Goal: Task Accomplishment & Management: Complete application form

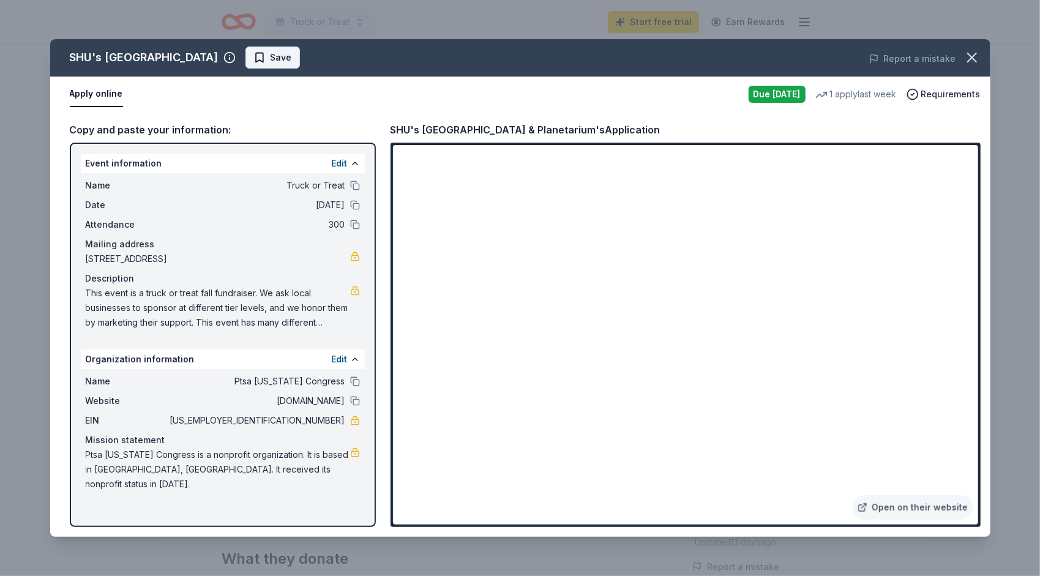
click at [292, 55] on span "Save" at bounding box center [273, 57] width 39 height 15
click at [979, 54] on icon "button" at bounding box center [972, 57] width 17 height 17
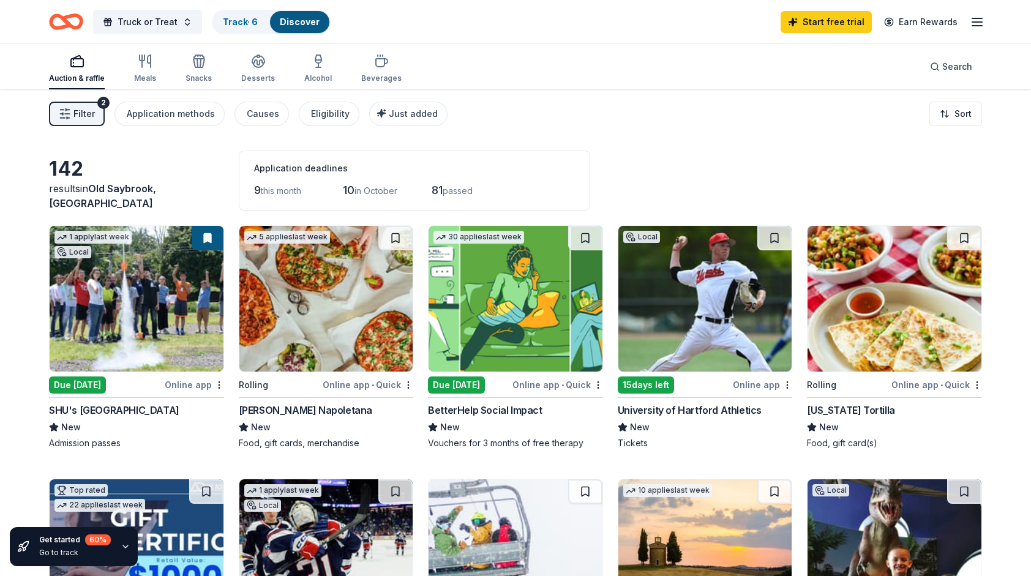
click at [536, 296] on img at bounding box center [516, 299] width 174 height 146
click at [547, 328] on img at bounding box center [516, 299] width 174 height 146
click at [740, 338] on img at bounding box center [705, 299] width 174 height 146
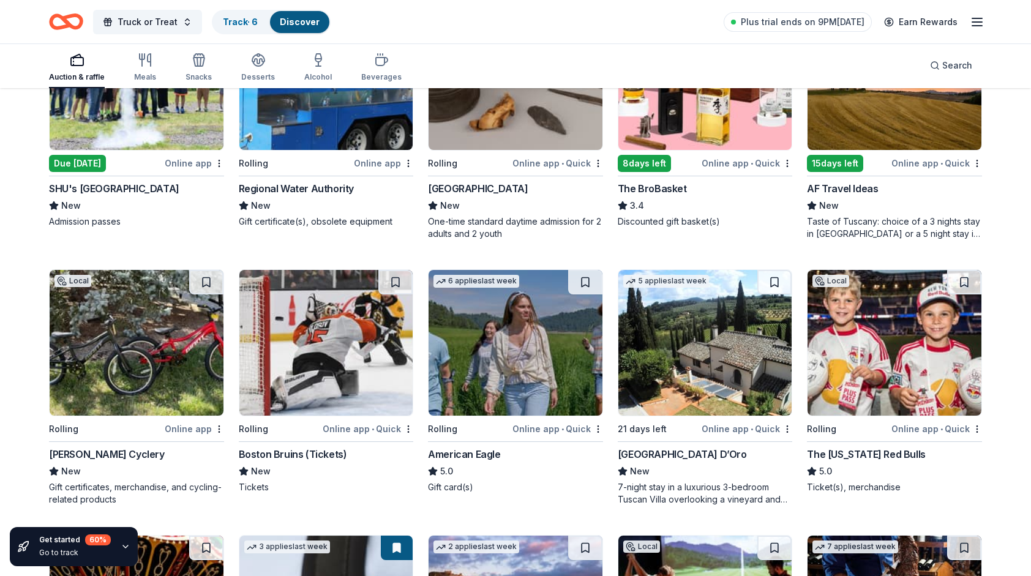
scroll to position [1024, 0]
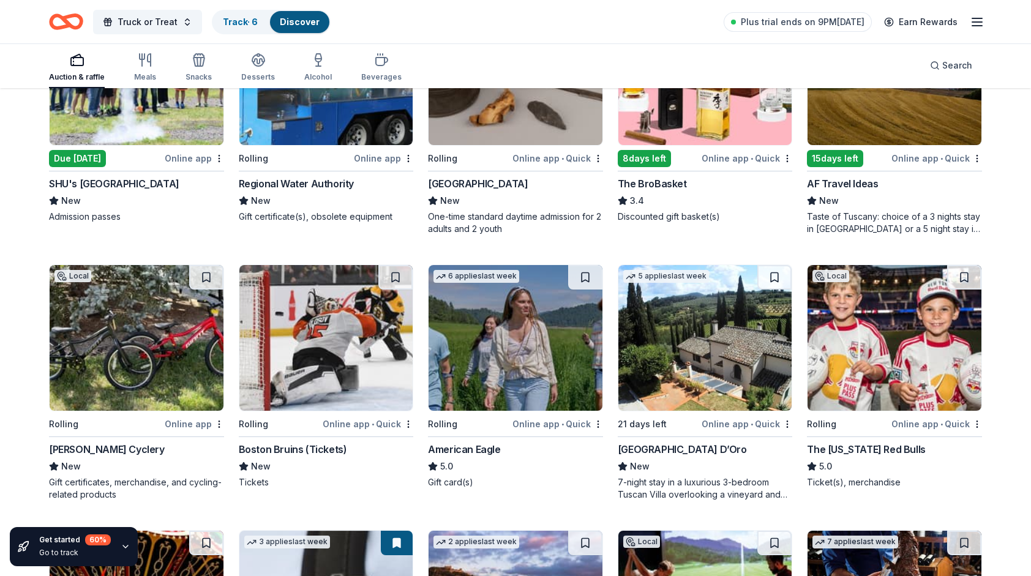
click at [285, 346] on img at bounding box center [326, 338] width 174 height 146
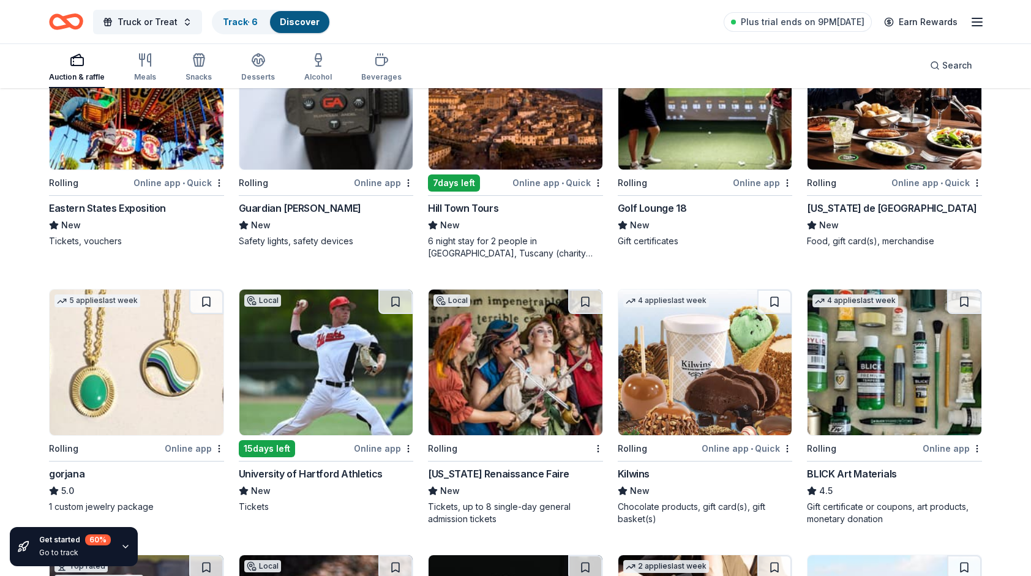
scroll to position [1555, 0]
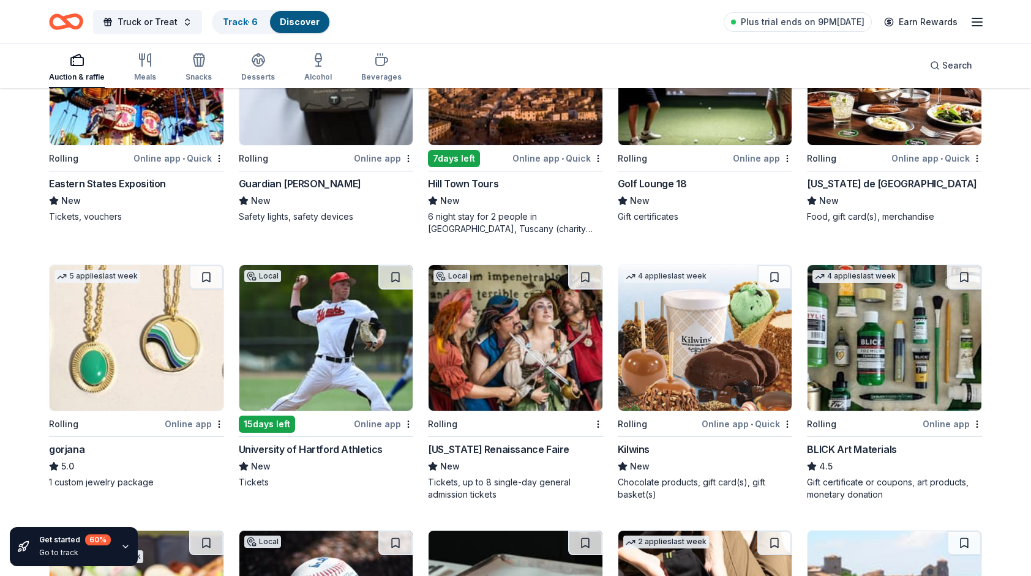
click at [492, 345] on img at bounding box center [516, 338] width 174 height 146
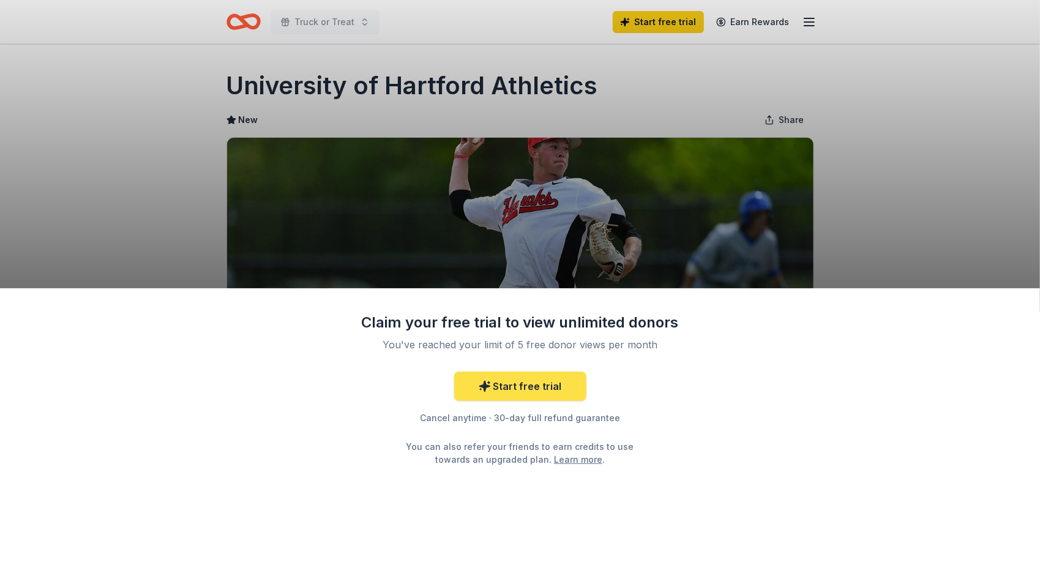
click at [550, 385] on link "Start free trial" at bounding box center [520, 386] width 132 height 29
click at [517, 388] on link "Start free trial" at bounding box center [520, 386] width 132 height 29
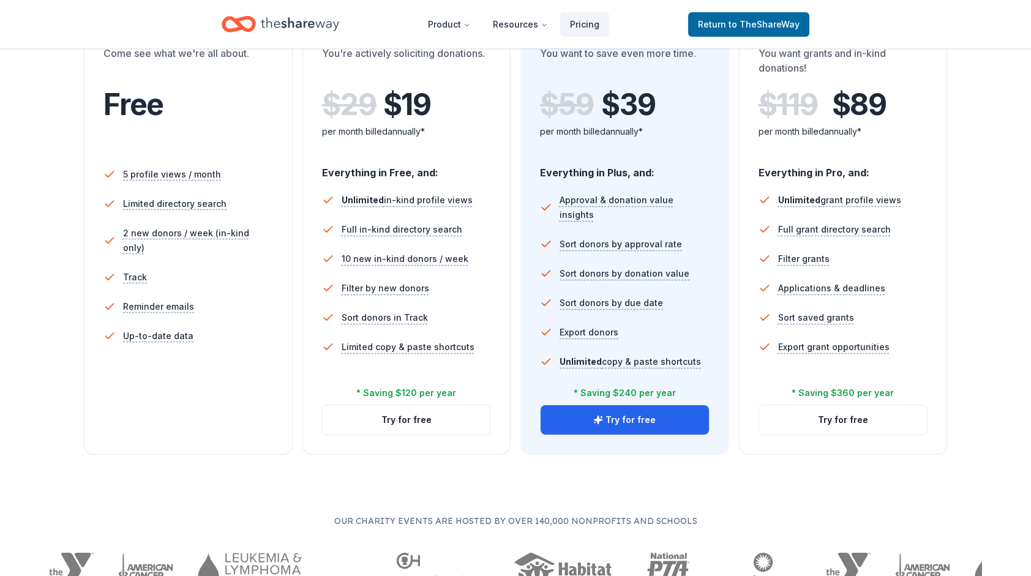
scroll to position [122, 0]
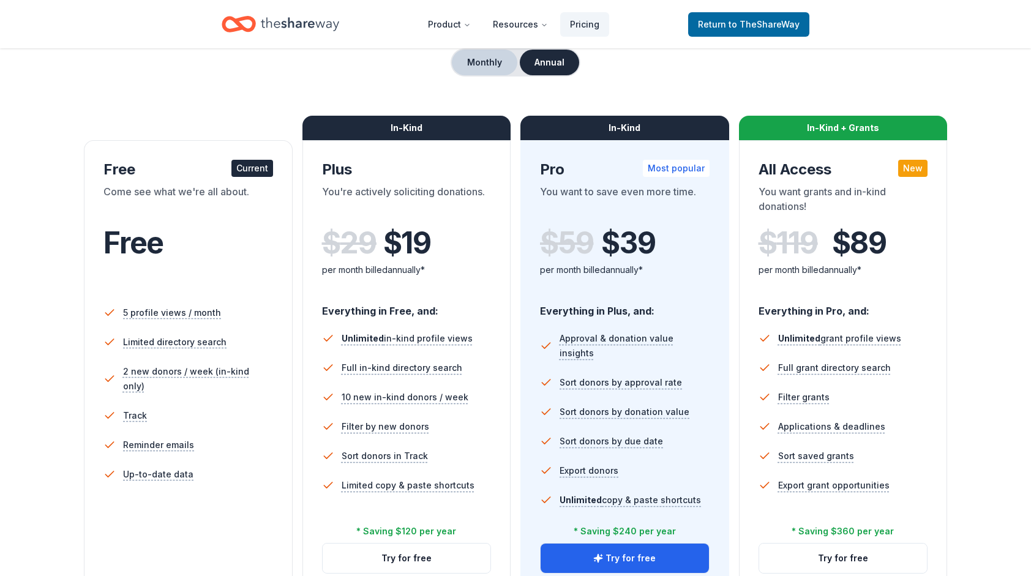
click at [479, 56] on button "Monthly" at bounding box center [485, 63] width 66 height 26
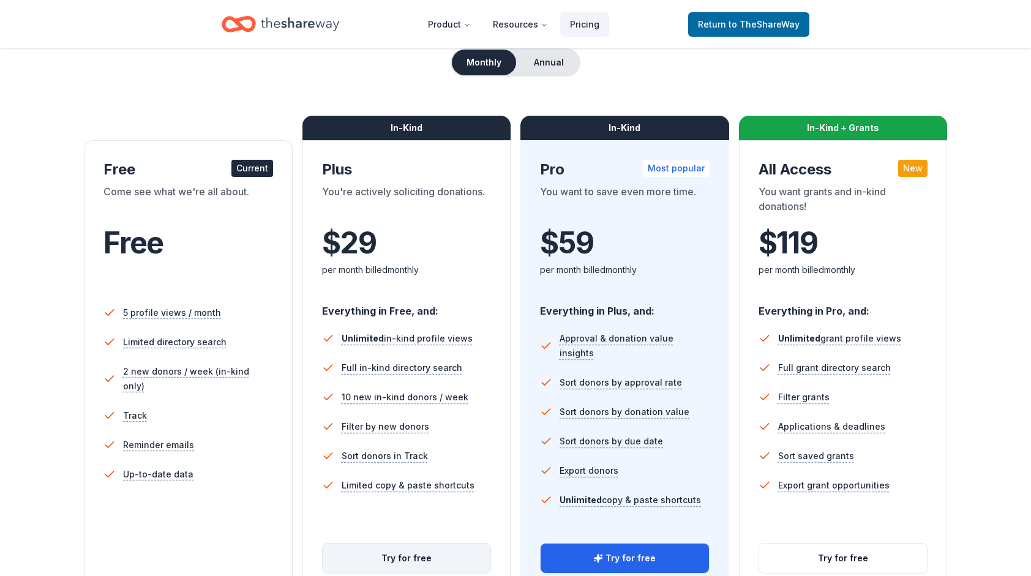
click at [421, 557] on button "Try for free" at bounding box center [407, 558] width 168 height 29
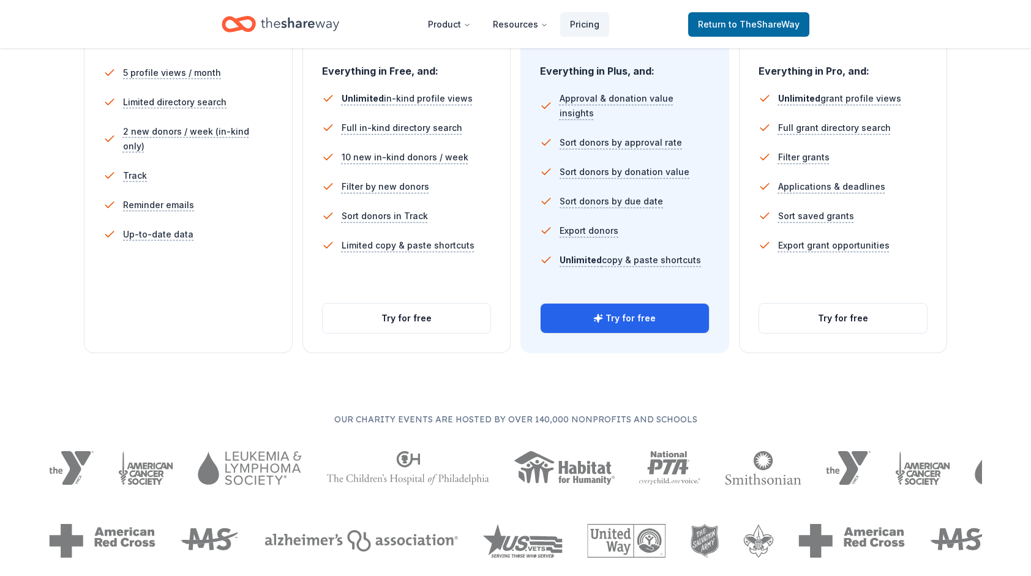
scroll to position [367, 0]
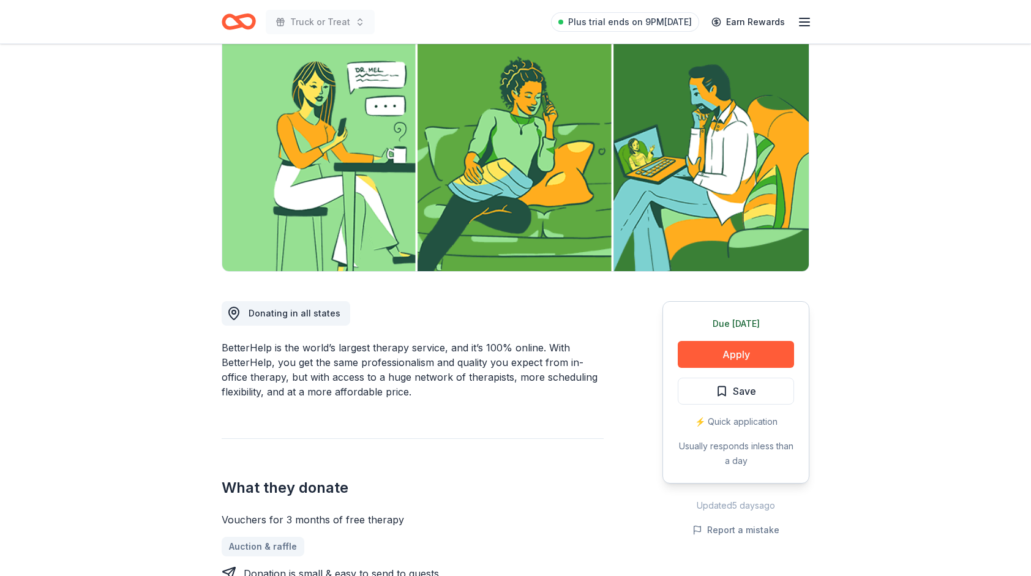
scroll to position [122, 0]
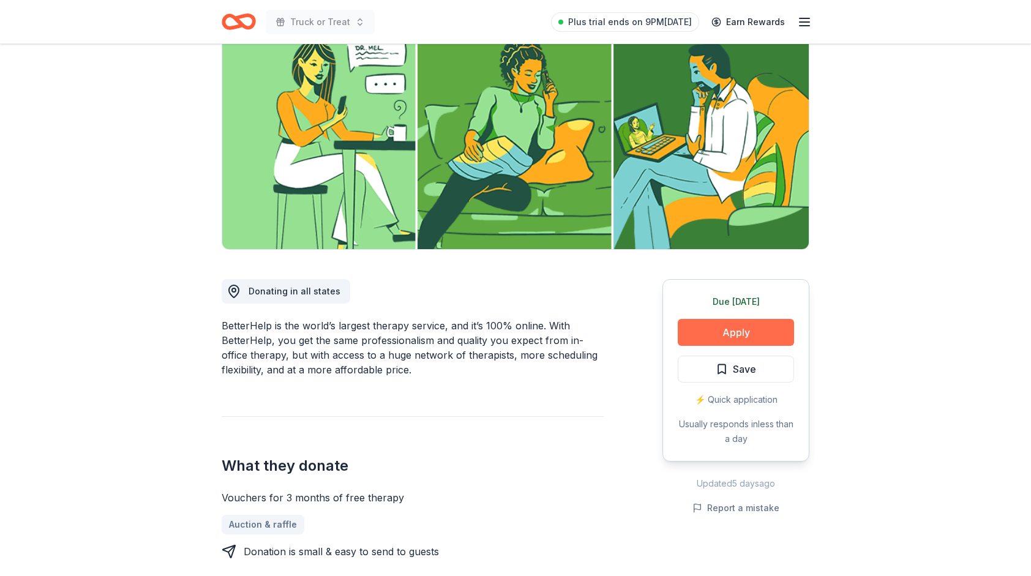
click at [705, 326] on button "Apply" at bounding box center [736, 332] width 116 height 27
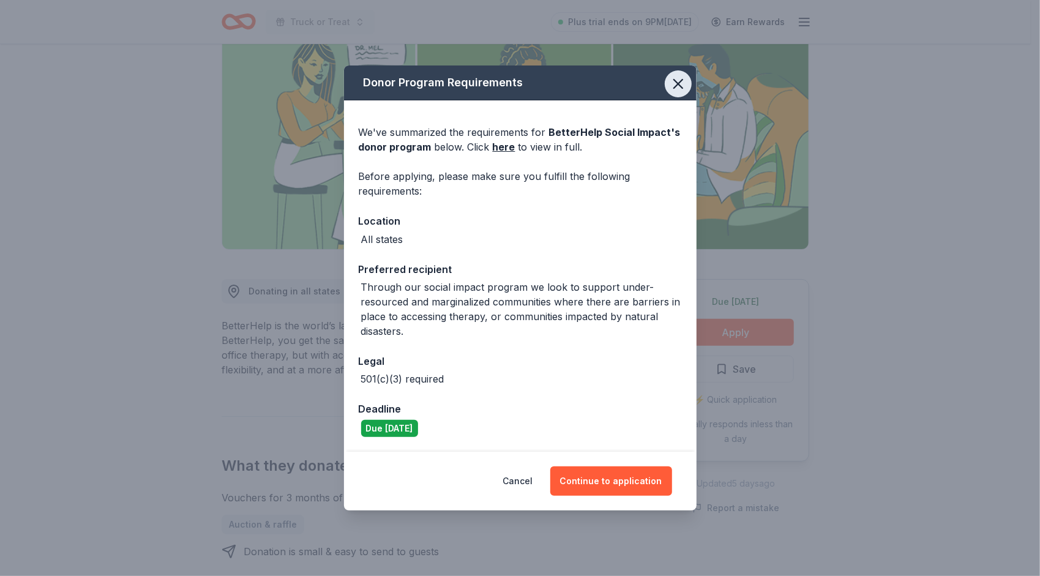
click at [681, 82] on icon "button" at bounding box center [678, 84] width 9 height 9
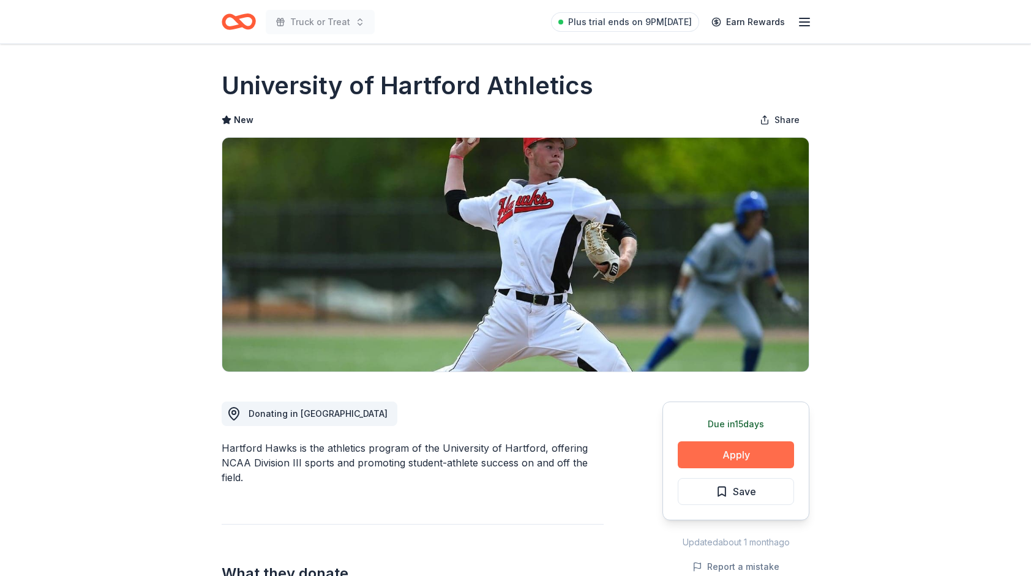
click at [778, 448] on button "Apply" at bounding box center [736, 455] width 116 height 27
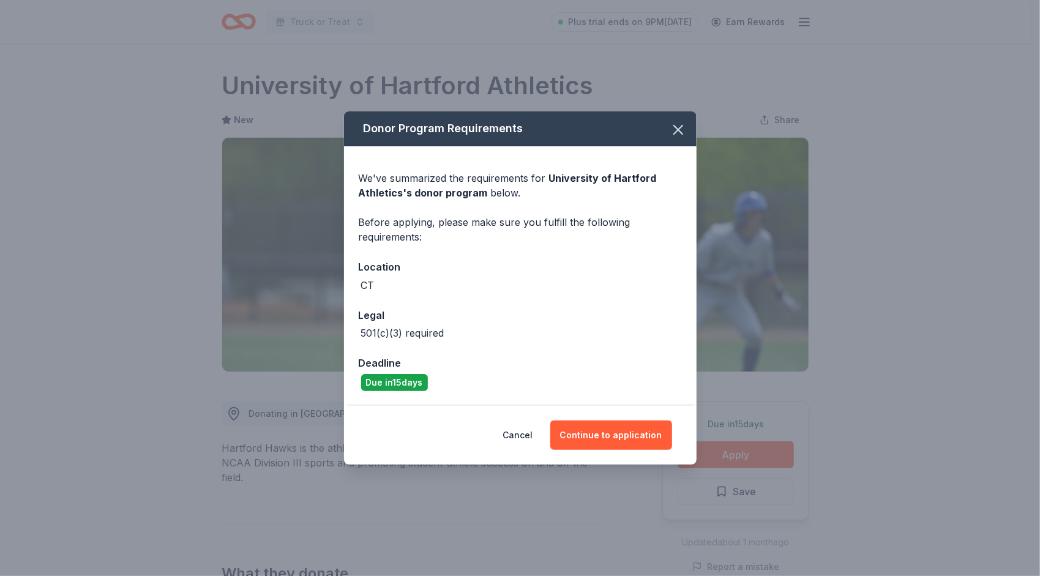
click at [534, 265] on div "Location" at bounding box center [520, 267] width 323 height 16
click at [636, 435] on button "Continue to application" at bounding box center [612, 435] width 122 height 29
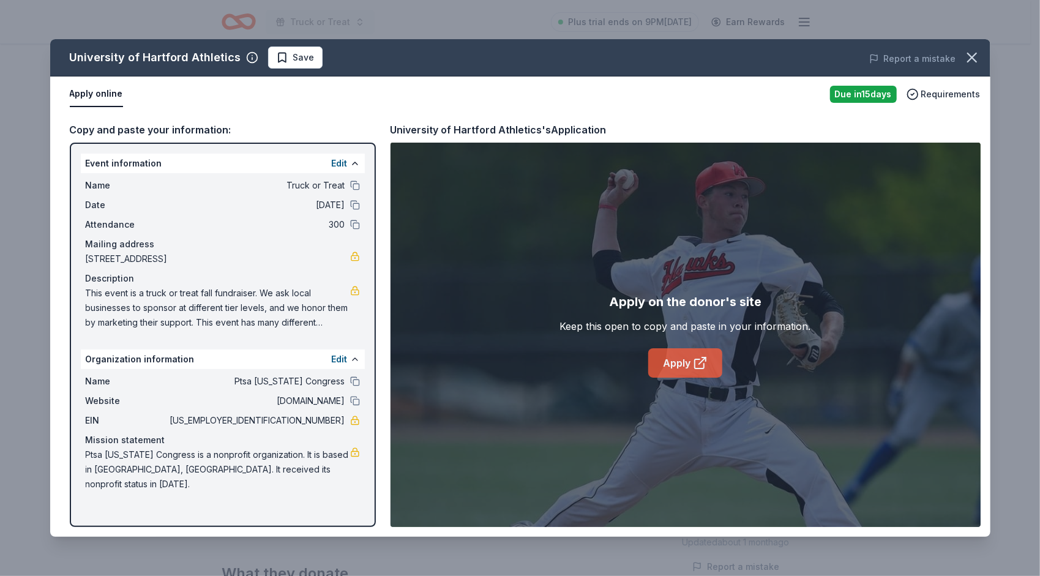
click at [695, 361] on icon at bounding box center [699, 363] width 9 height 9
drag, startPoint x: 289, startPoint y: 416, endPoint x: 325, endPoint y: 419, distance: 35.6
click at [325, 419] on span "[US_EMPLOYER_IDENTIFICATION_NUMBER]" at bounding box center [257, 420] width 178 height 15
drag, startPoint x: 340, startPoint y: 420, endPoint x: 289, endPoint y: 421, distance: 51.4
click at [289, 421] on span "[US_EMPLOYER_IDENTIFICATION_NUMBER]" at bounding box center [257, 420] width 178 height 15
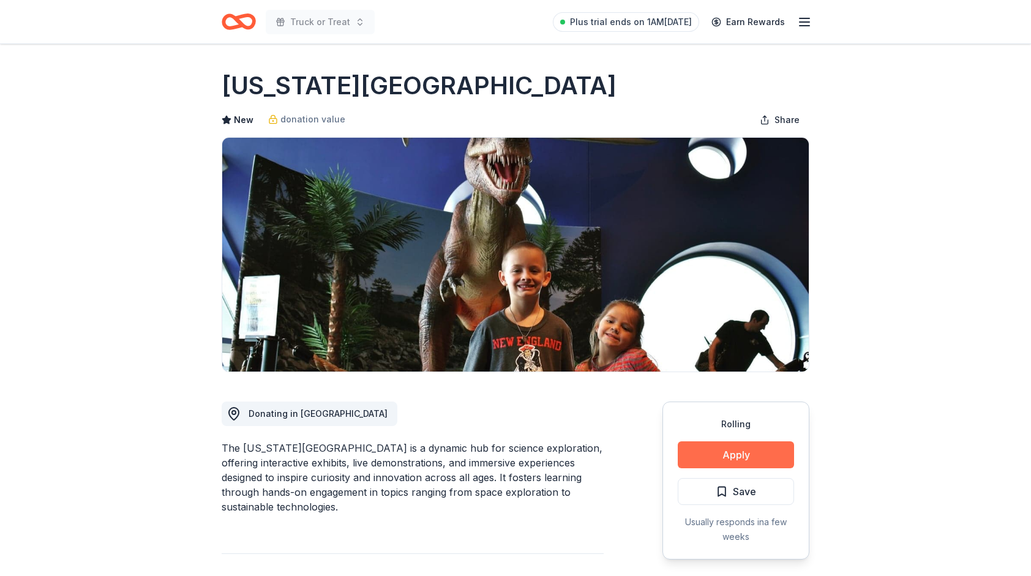
click at [729, 461] on button "Apply" at bounding box center [736, 455] width 116 height 27
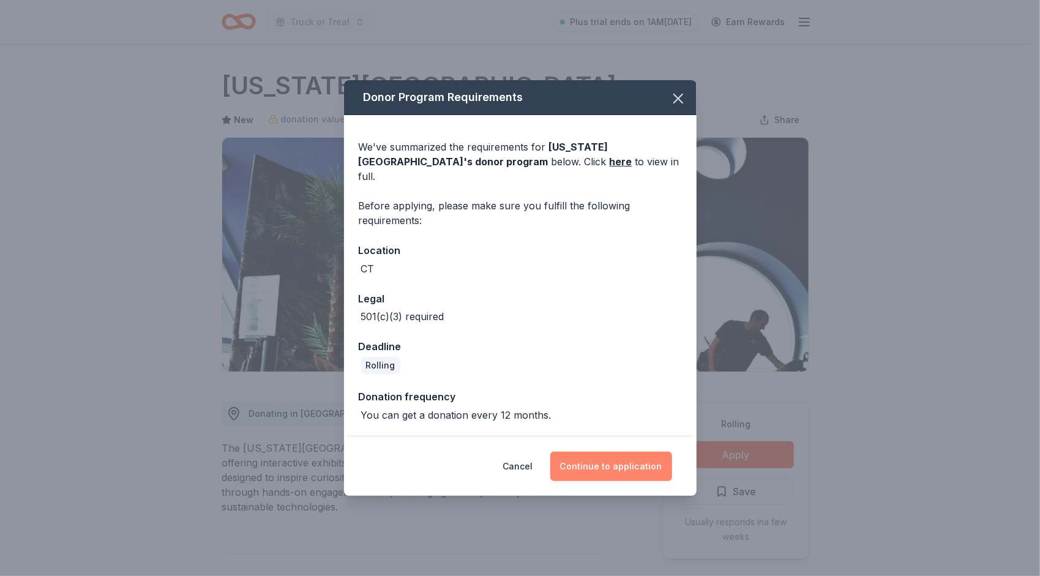
click at [615, 468] on button "Continue to application" at bounding box center [612, 466] width 122 height 29
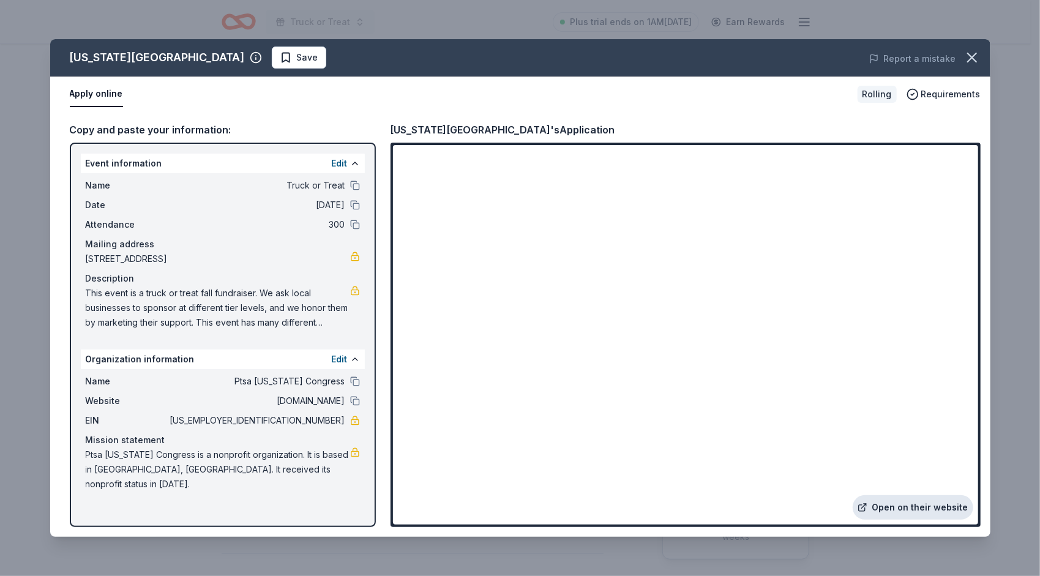
click at [913, 509] on link "Open on their website" at bounding box center [913, 507] width 121 height 24
click at [942, 97] on span "Requirements" at bounding box center [951, 94] width 59 height 15
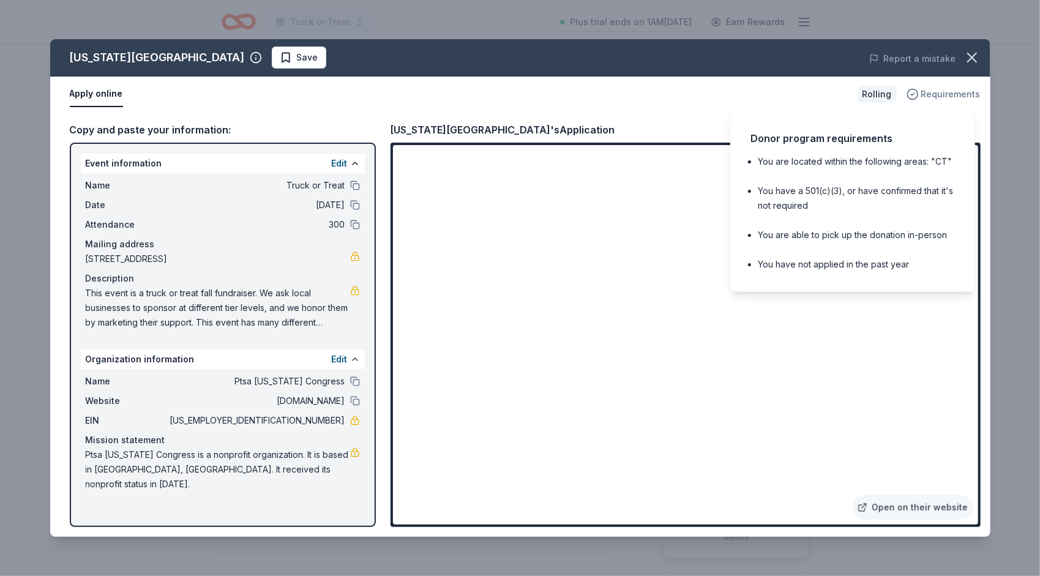
click at [942, 97] on span "Requirements" at bounding box center [951, 94] width 59 height 15
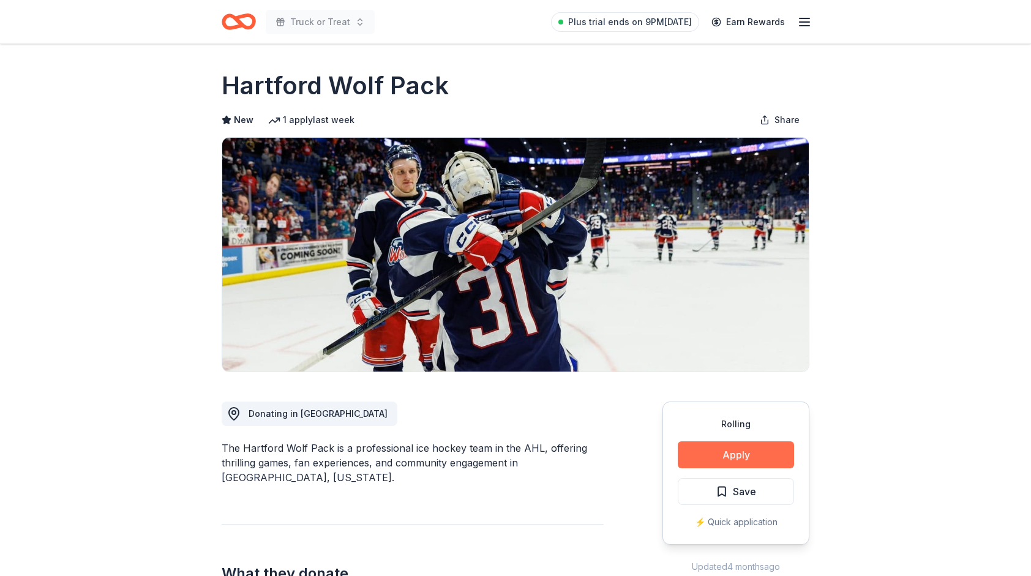
click at [750, 455] on button "Apply" at bounding box center [736, 455] width 116 height 27
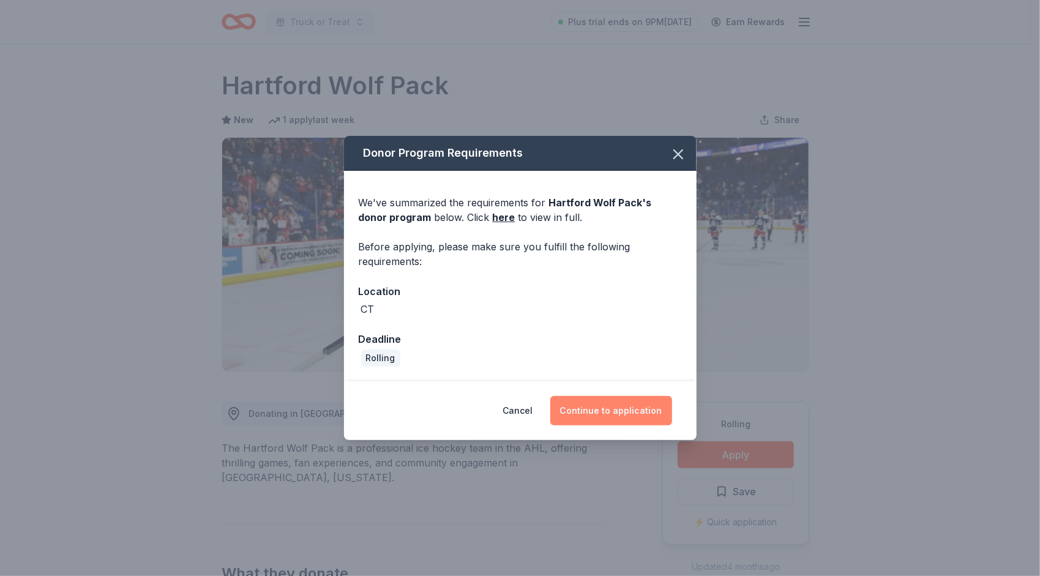
click at [635, 406] on button "Continue to application" at bounding box center [612, 410] width 122 height 29
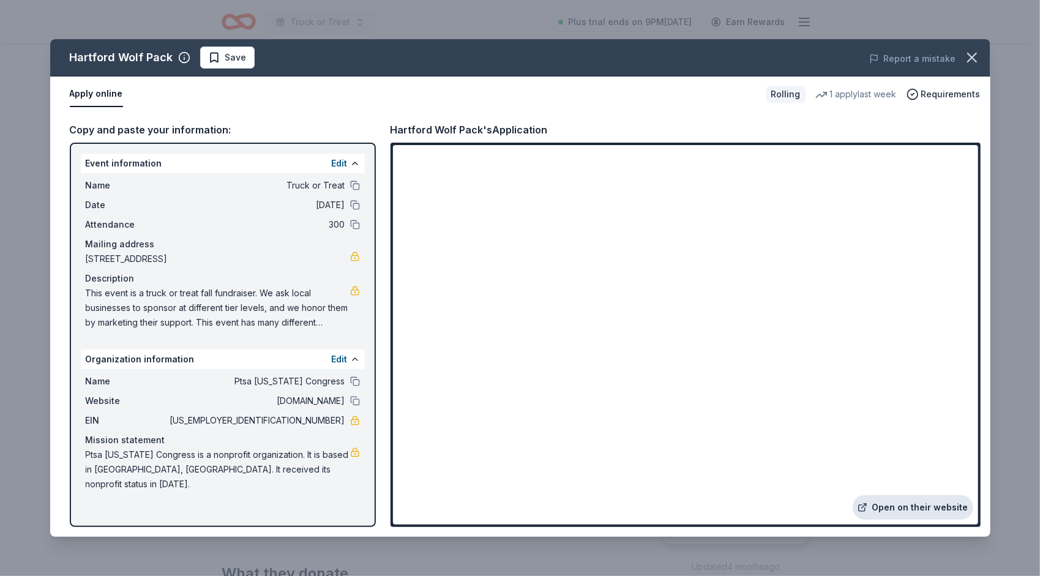
click at [933, 508] on link "Open on their website" at bounding box center [913, 507] width 121 height 24
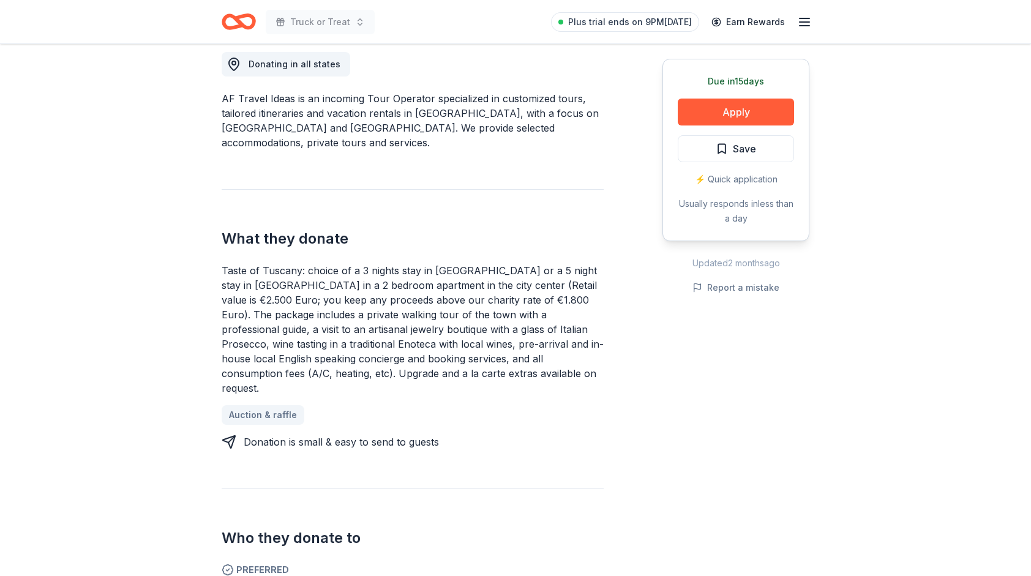
scroll to position [306, 0]
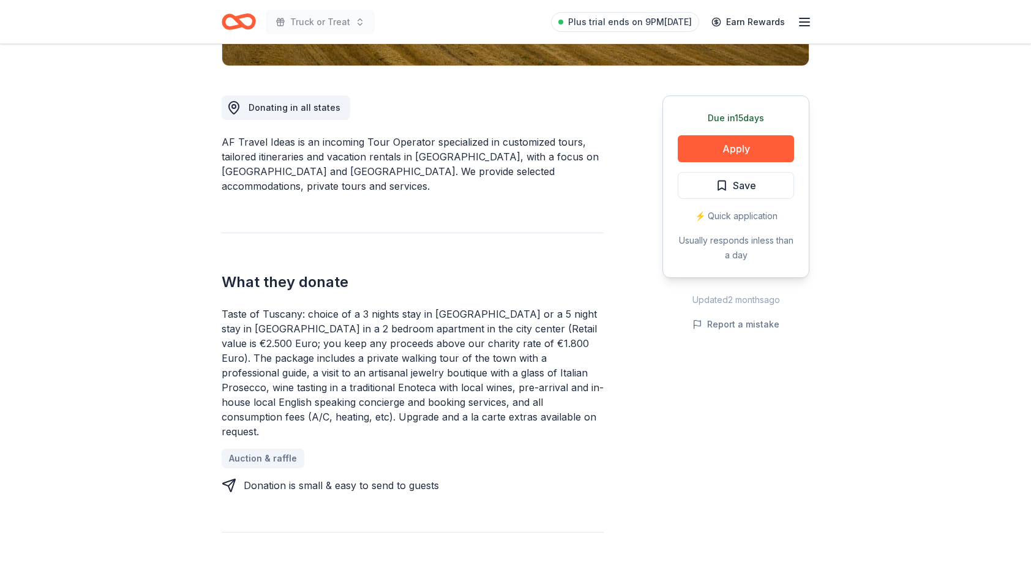
drag, startPoint x: 471, startPoint y: 405, endPoint x: 241, endPoint y: 294, distance: 255.3
click at [246, 307] on div "Taste of Tuscany: choice of a 3 nights stay in Florence or a 5 night stay in Co…" at bounding box center [413, 373] width 382 height 132
drag, startPoint x: 219, startPoint y: 296, endPoint x: 385, endPoint y: 349, distance: 174.9
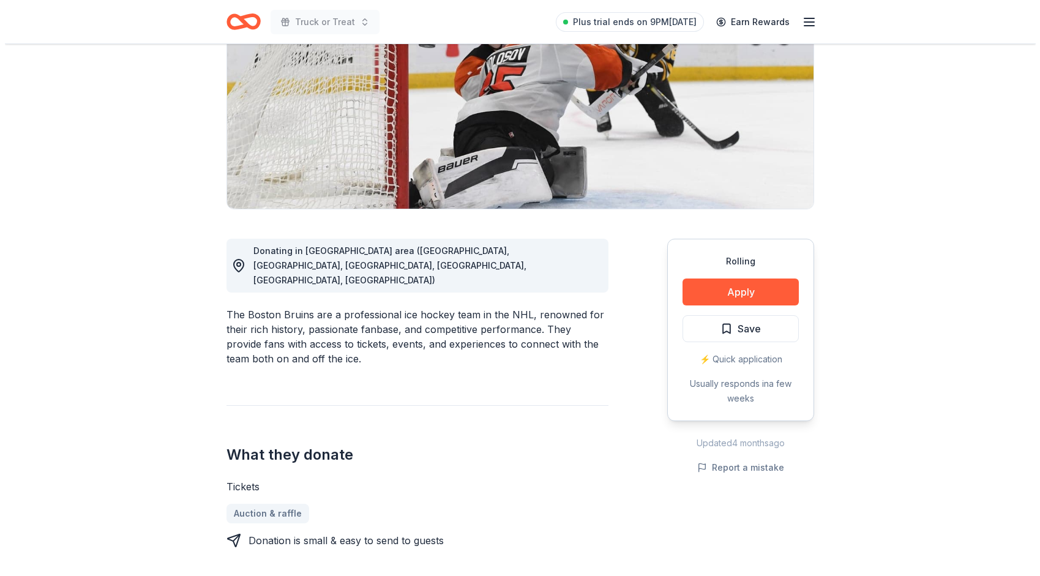
scroll to position [184, 0]
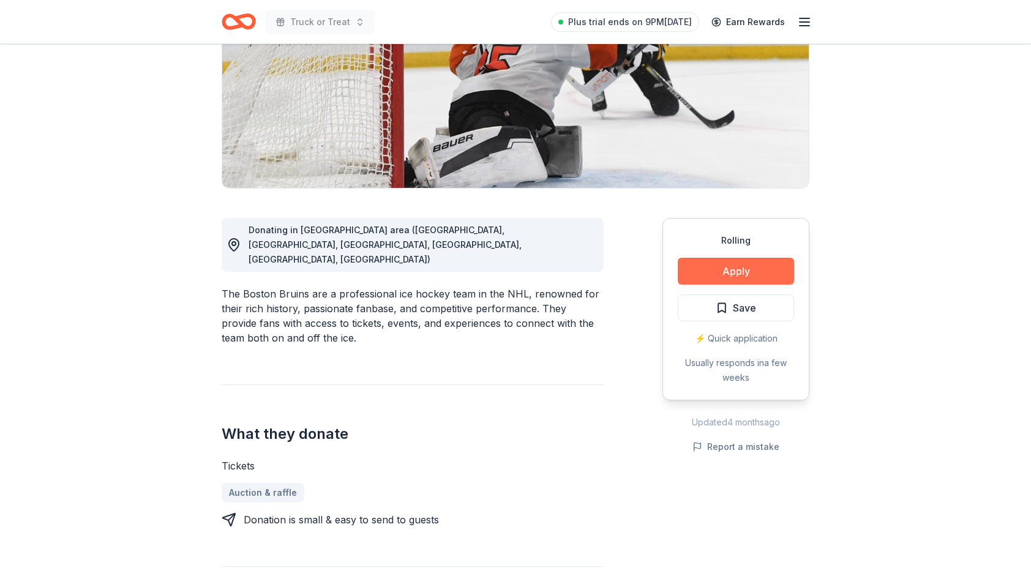
click at [772, 276] on button "Apply" at bounding box center [736, 271] width 116 height 27
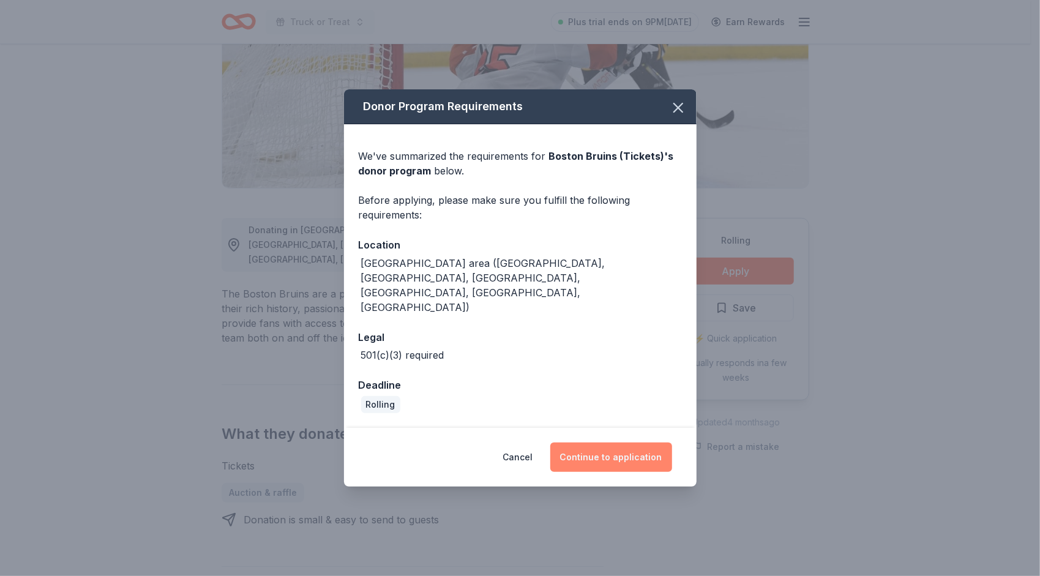
click at [600, 443] on button "Continue to application" at bounding box center [612, 457] width 122 height 29
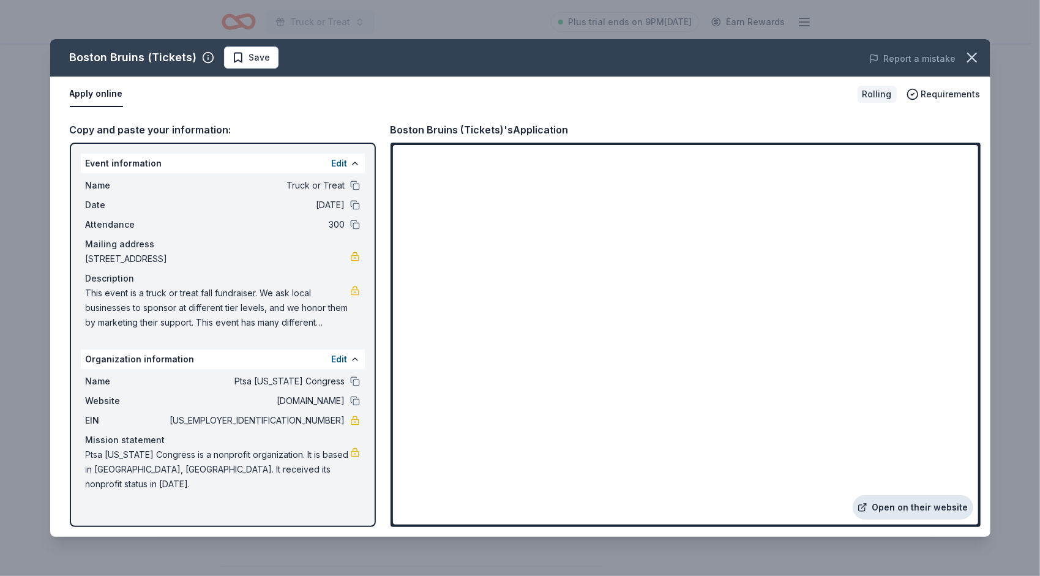
click at [890, 499] on link "Open on their website" at bounding box center [913, 507] width 121 height 24
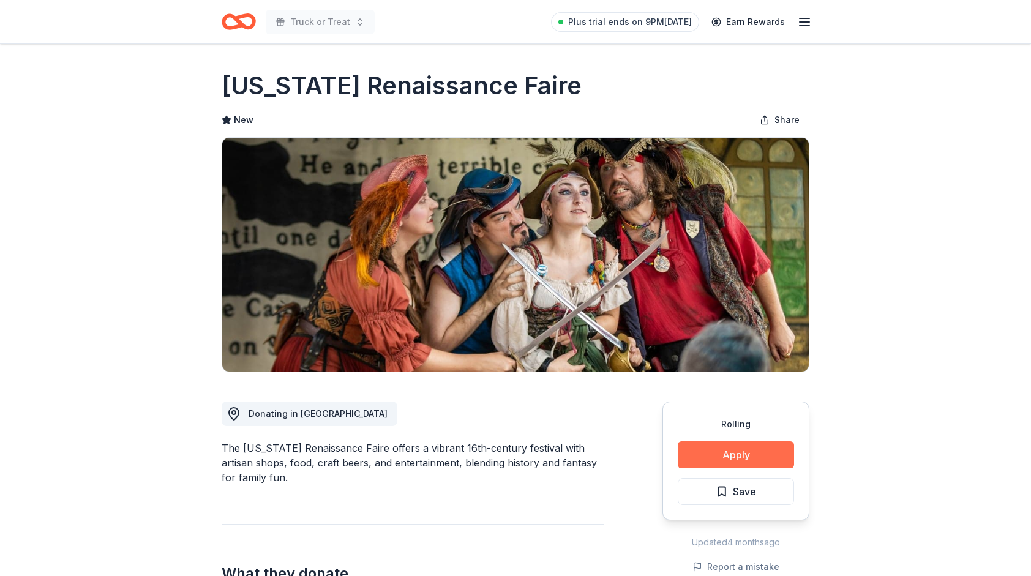
click at [737, 457] on button "Apply" at bounding box center [736, 455] width 116 height 27
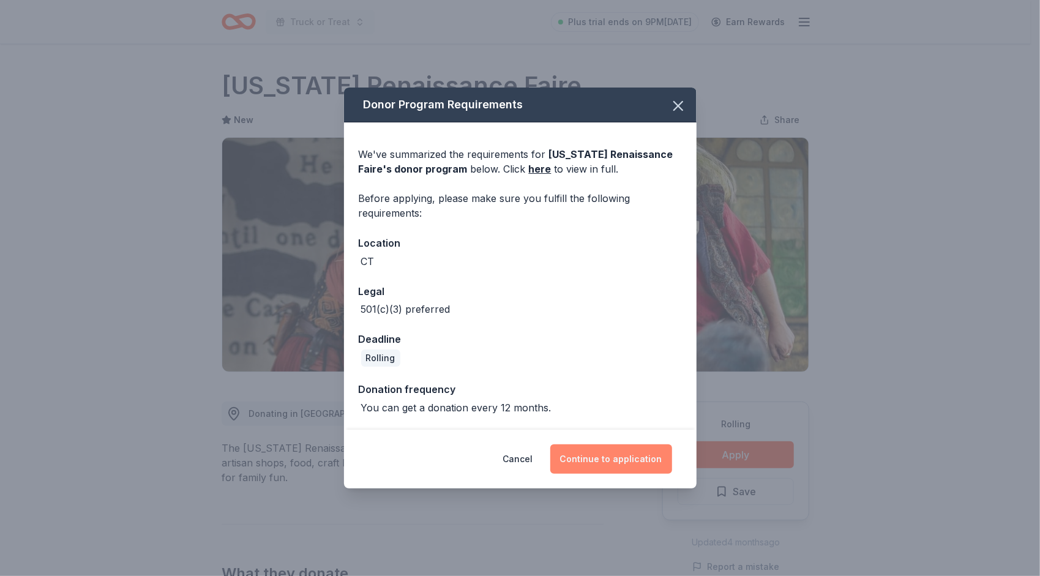
click at [644, 459] on button "Continue to application" at bounding box center [612, 459] width 122 height 29
